Goal: Transaction & Acquisition: Purchase product/service

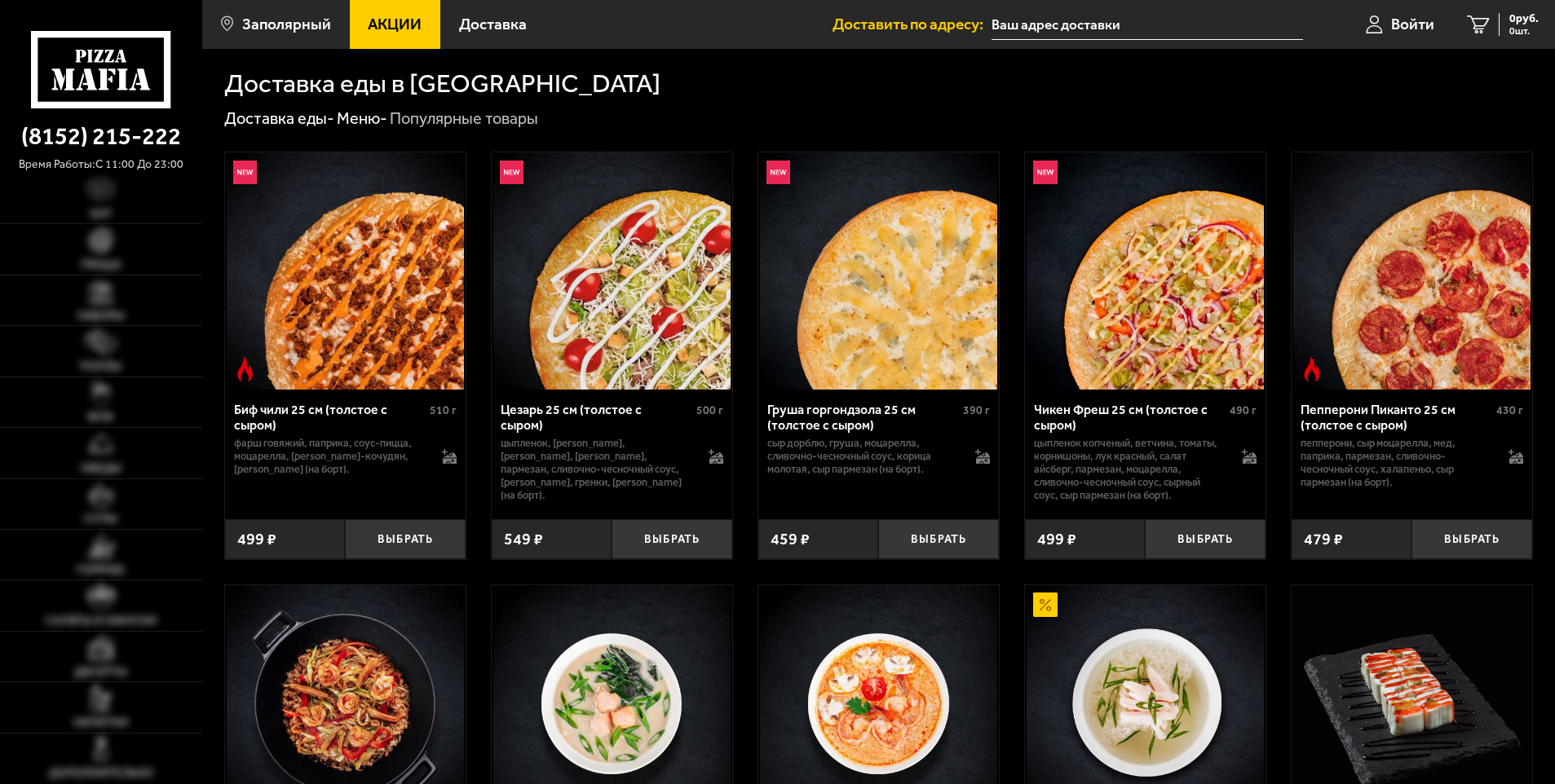
type input "[STREET_ADDRESS]"
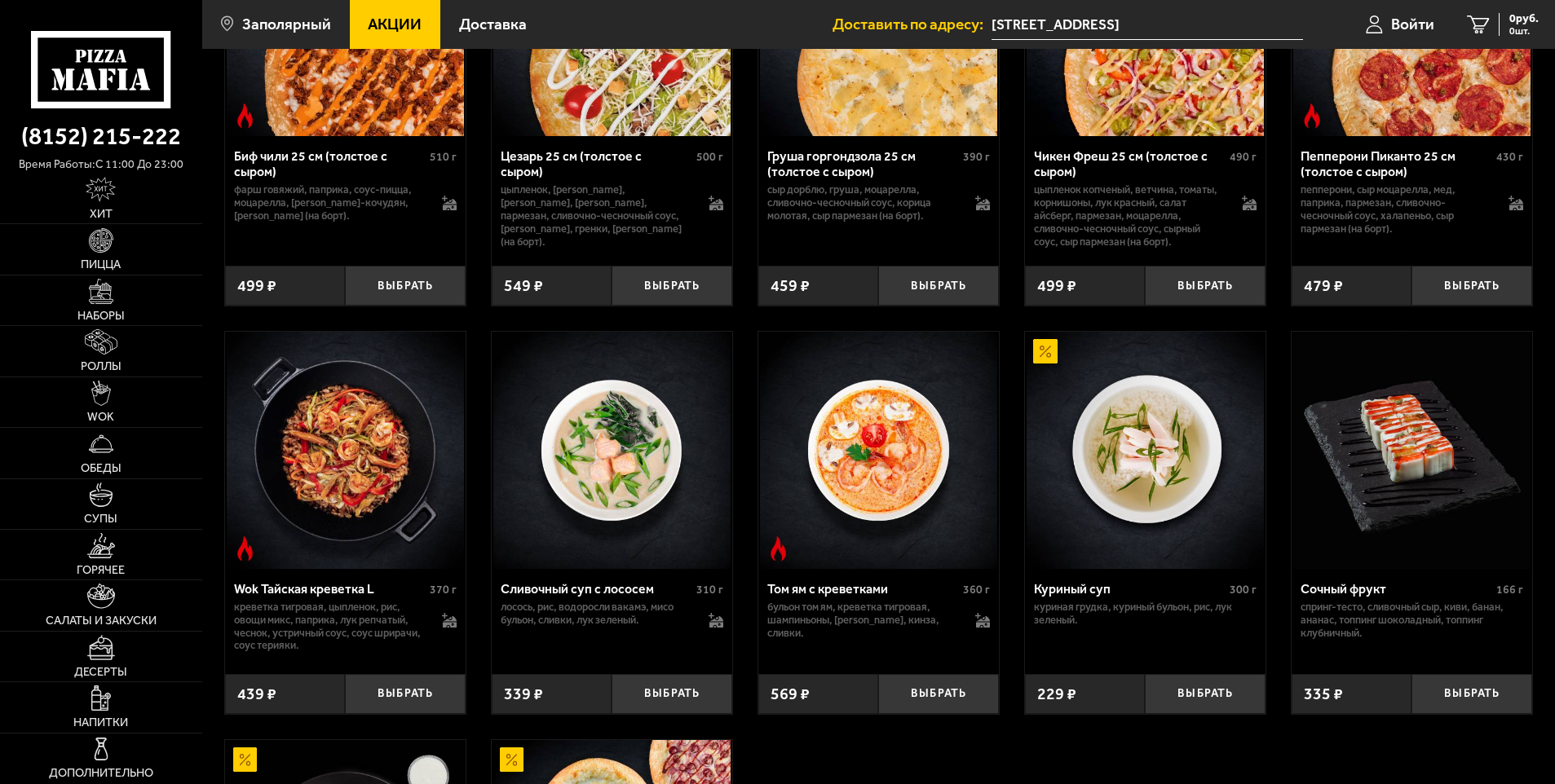
scroll to position [407, 0]
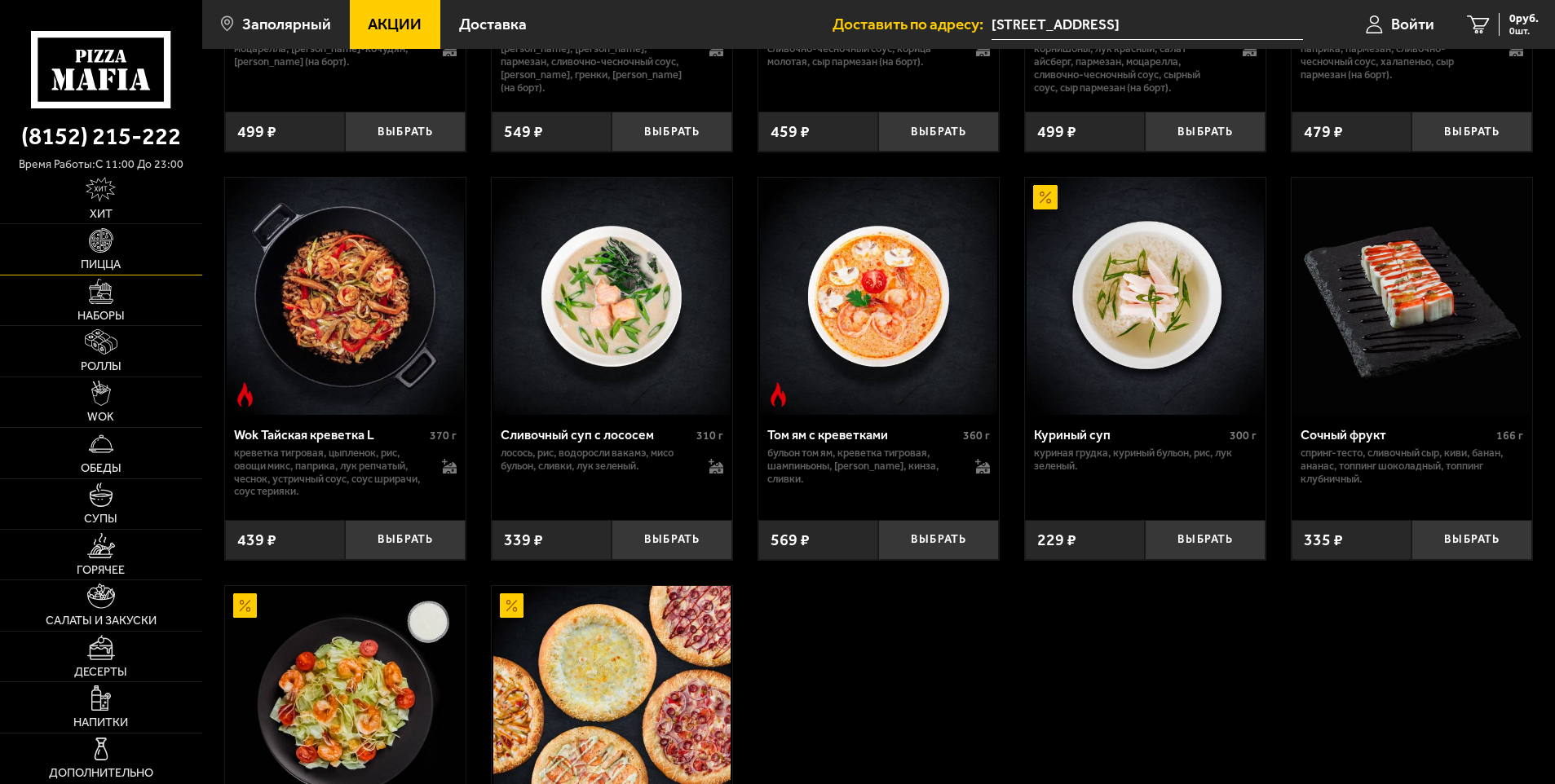
click at [129, 245] on link "Пицца" at bounding box center [101, 249] width 202 height 49
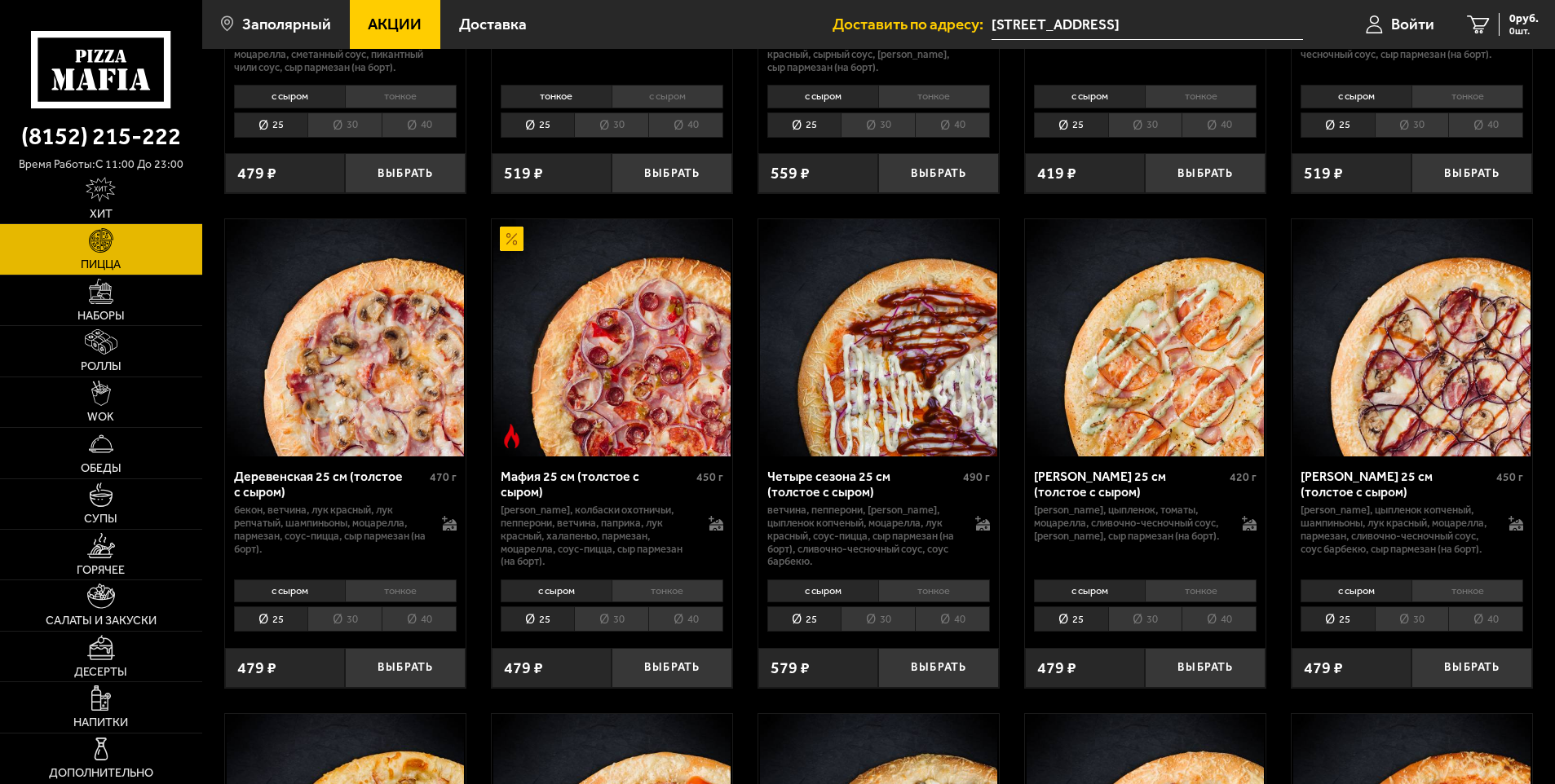
scroll to position [1385, 0]
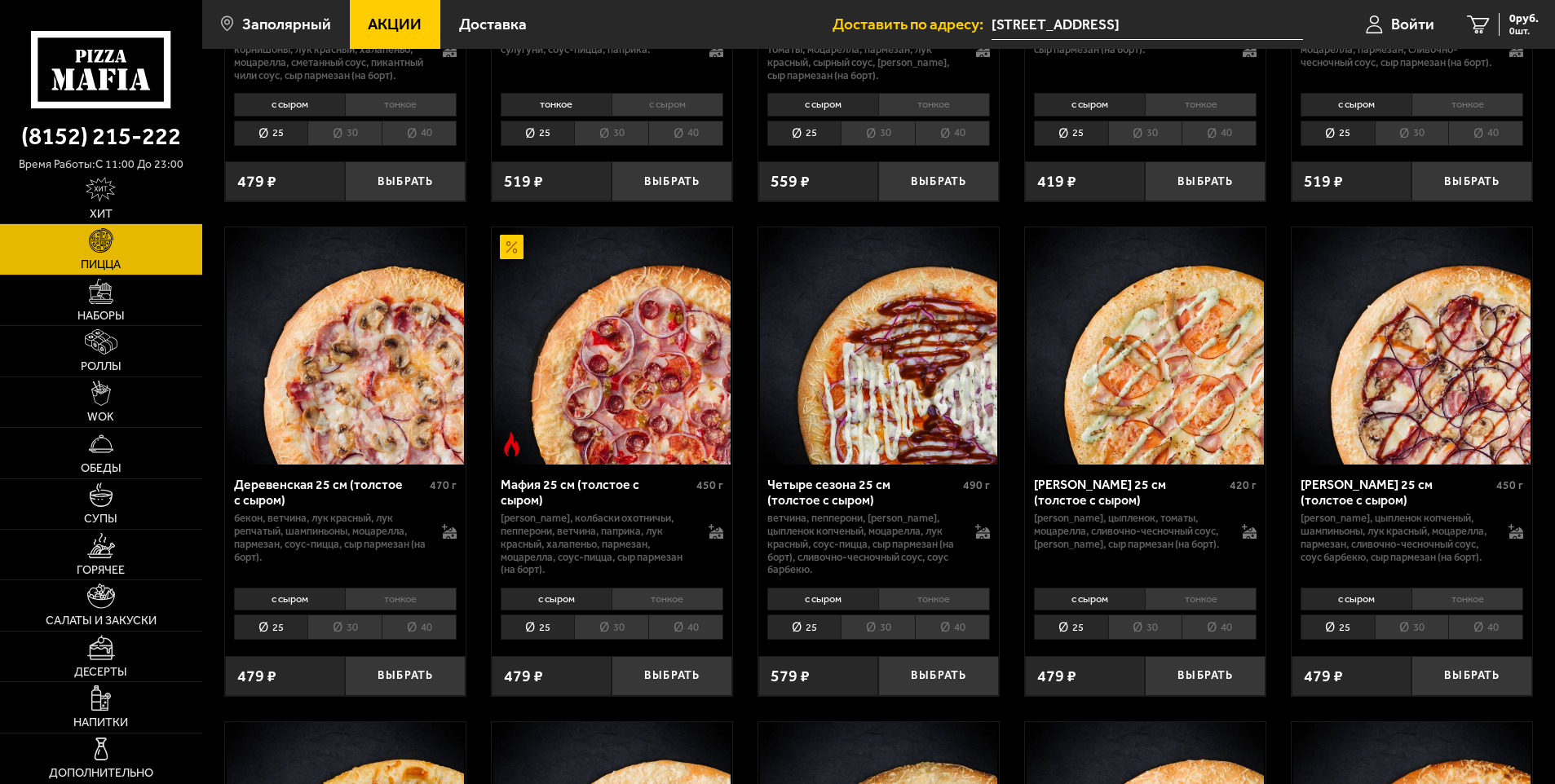
click at [1230, 640] on li "40" at bounding box center [1218, 627] width 75 height 25
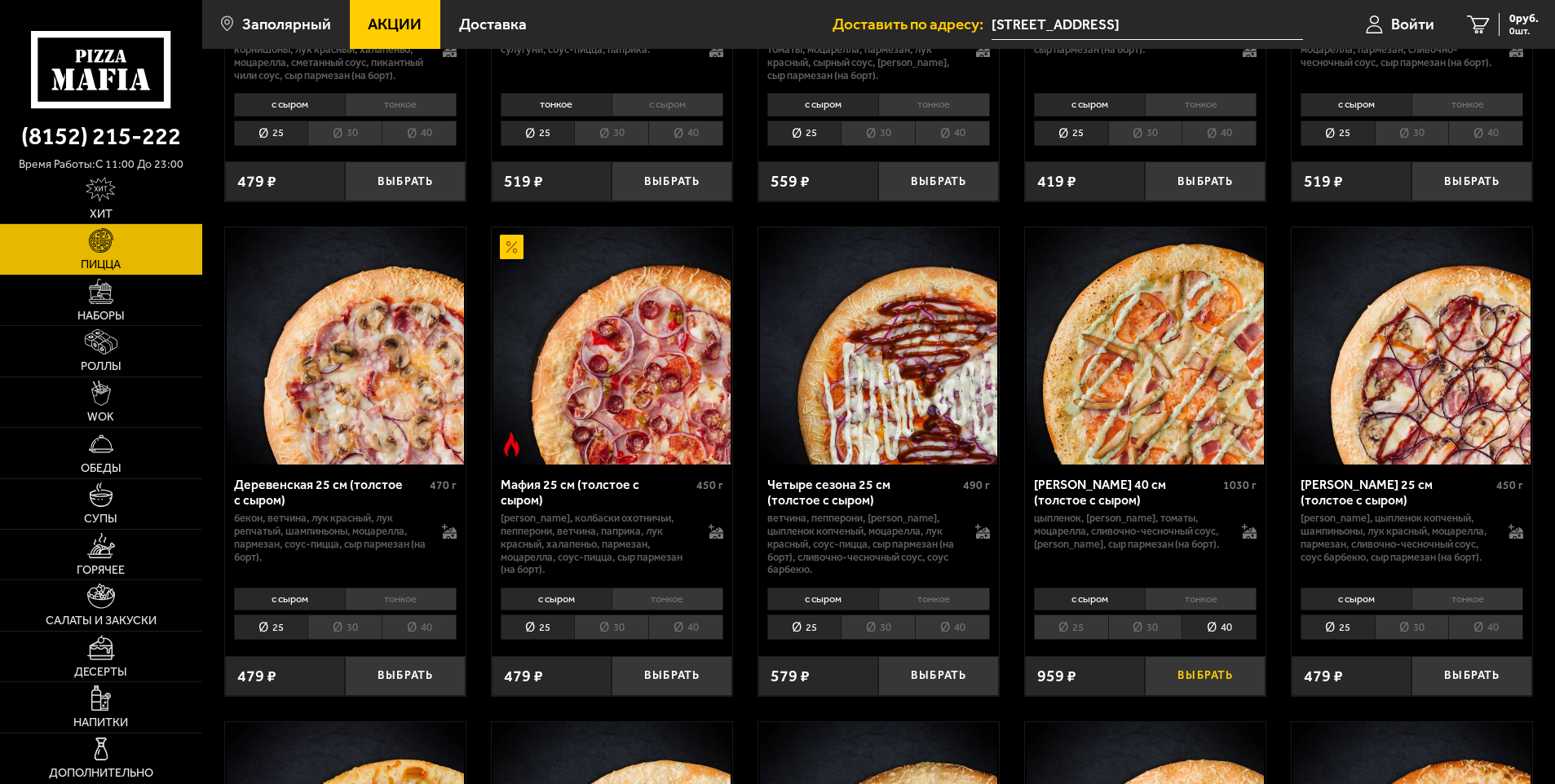
click at [1235, 696] on button "Выбрать" at bounding box center [1204, 676] width 121 height 40
click at [1522, 24] on span "959 руб." at bounding box center [1517, 18] width 43 height 12
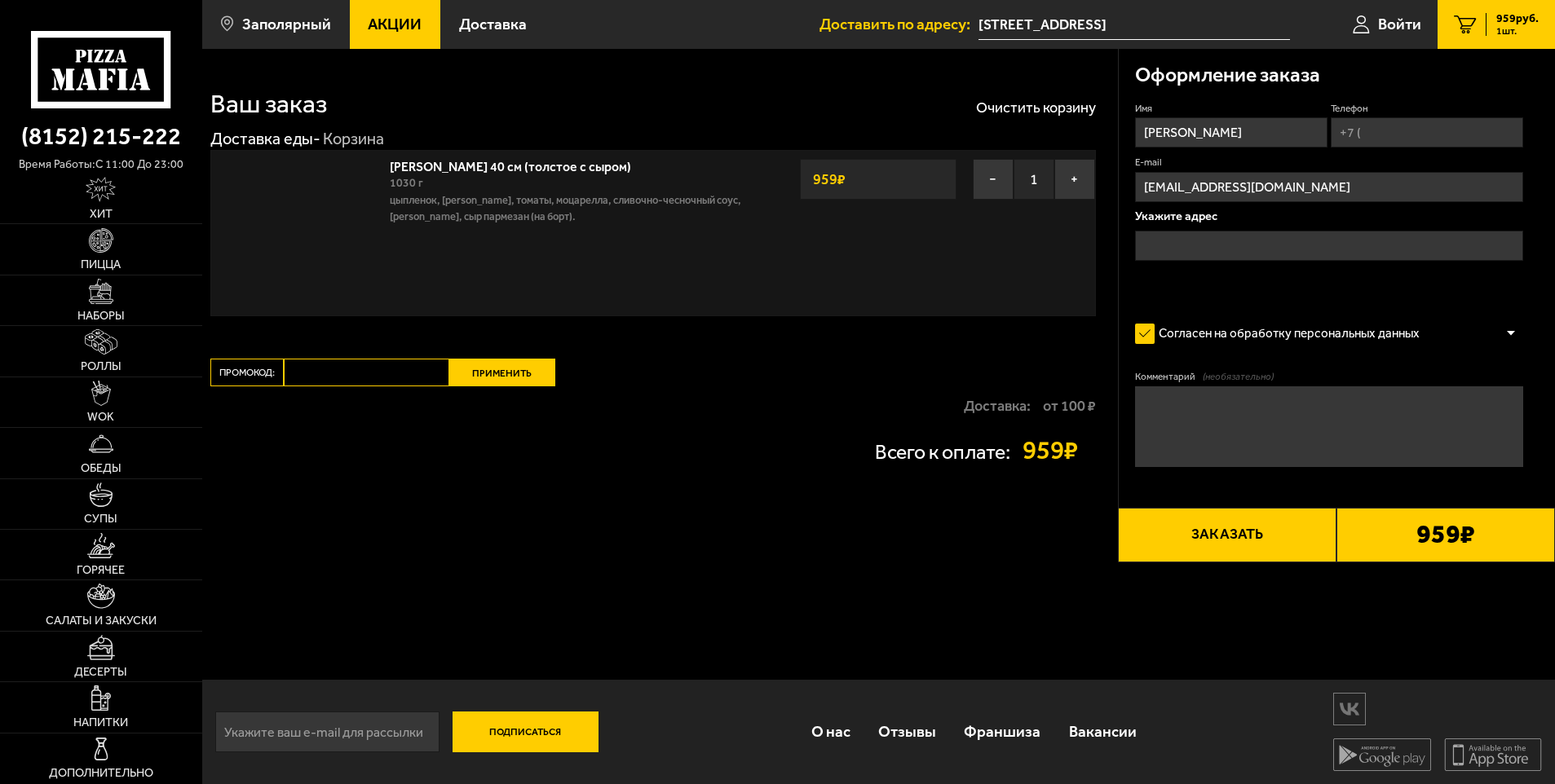
type input "[STREET_ADDRESS]"
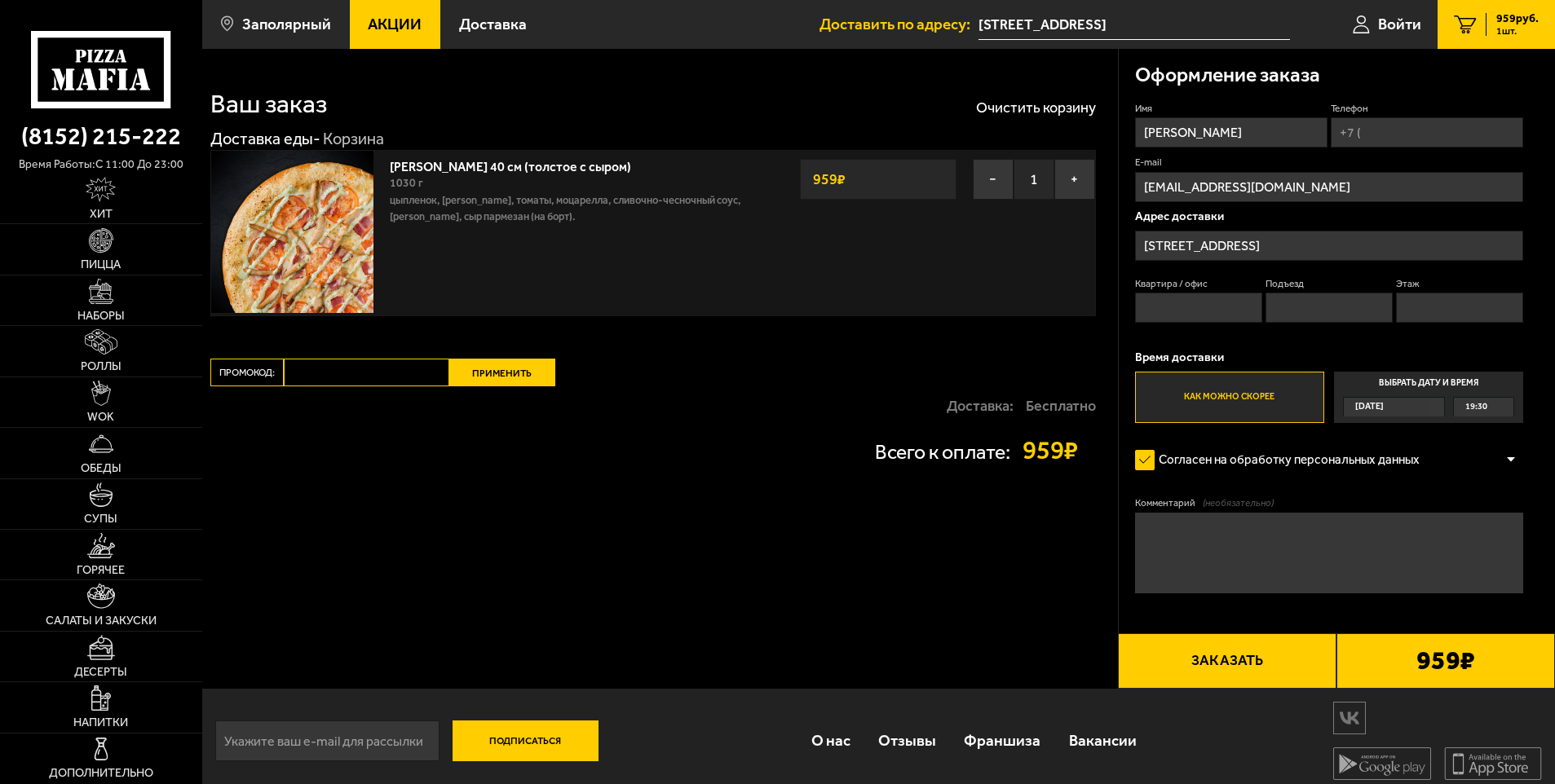
drag, startPoint x: 1184, startPoint y: 315, endPoint x: 1186, endPoint y: 322, distance: 7.3
click at [1186, 322] on input "Квартира / офис" at bounding box center [1199, 307] width 128 height 30
type input "64"
type input "[PHONE_NUMBER]"
type input "2"
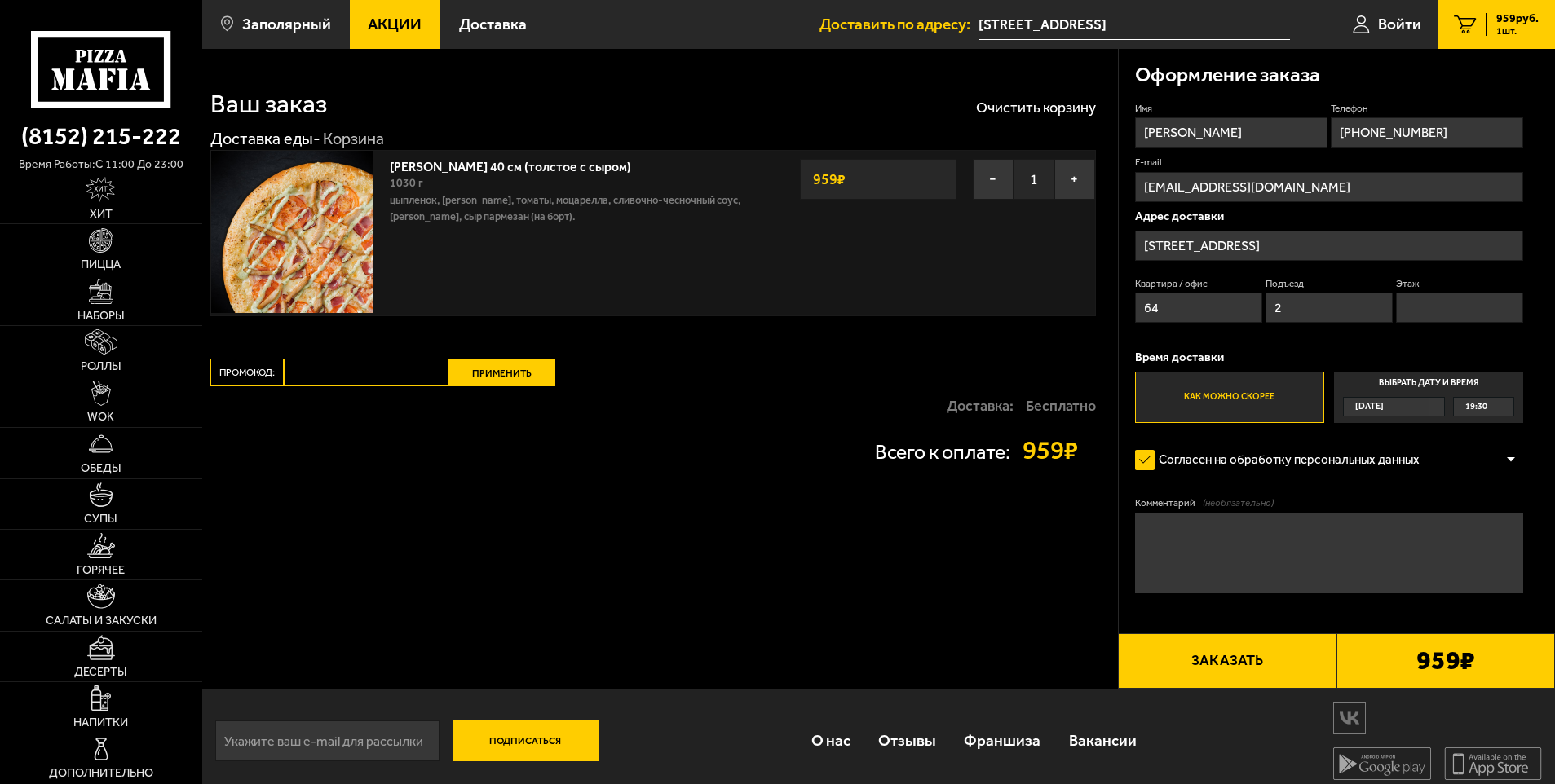
type input "7"
click at [1287, 686] on button "Заказать" at bounding box center [1227, 660] width 219 height 55
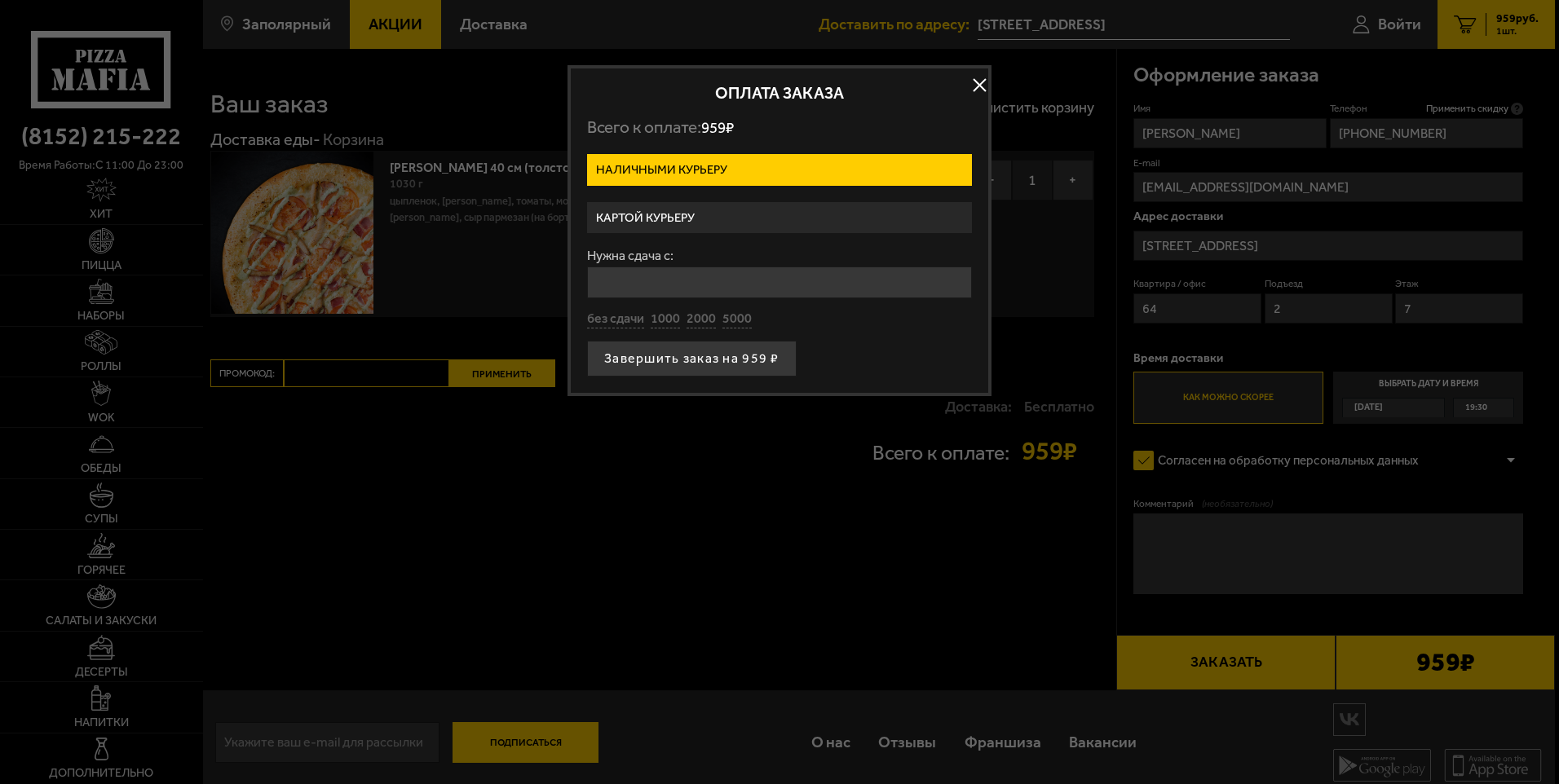
click at [708, 223] on label "Картой курьеру" at bounding box center [779, 218] width 384 height 32
click at [0, 0] on input "Картой курьеру" at bounding box center [0, 0] width 0 height 0
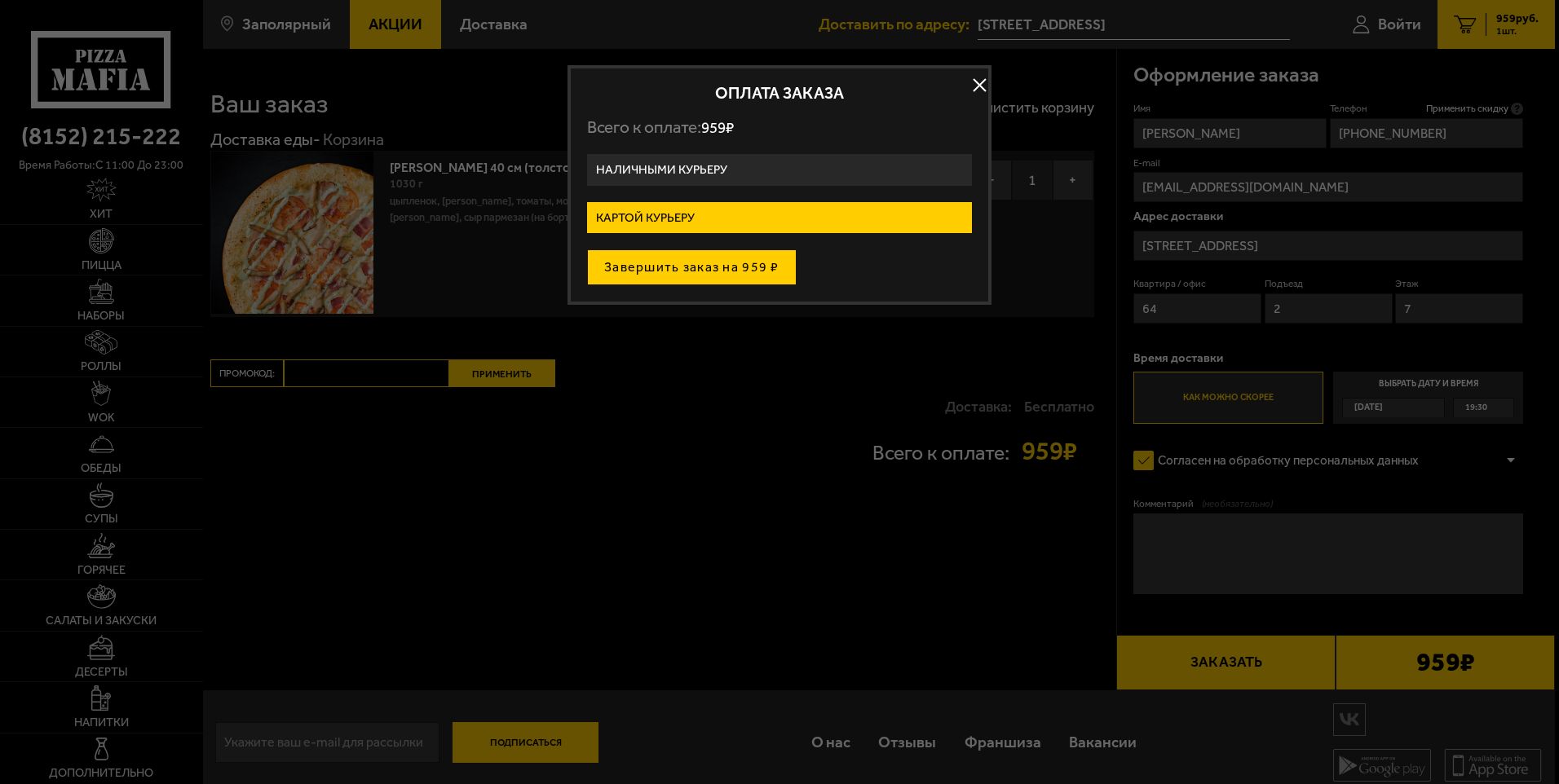
click at [718, 258] on button "Завершить заказ на 959 ₽" at bounding box center [691, 267] width 209 height 36
